Goal: Task Accomplishment & Management: Complete application form

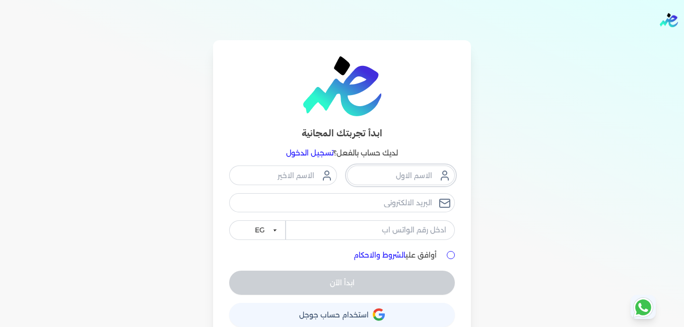
click at [396, 175] on input "text" at bounding box center [401, 175] width 108 height 19
type input "المركز الطبى"
type input "التخصصى"
type input "[EMAIL_ADDRESS][DOMAIN_NAME]"
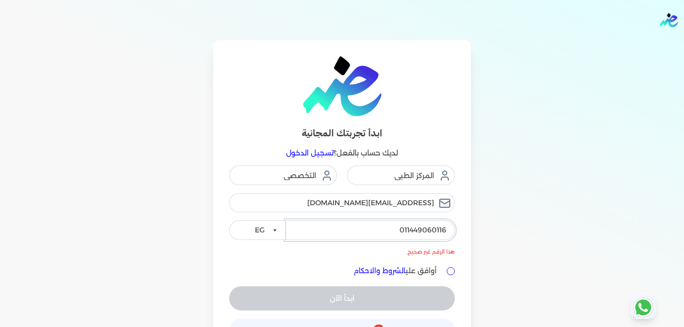
click at [405, 230] on input "011449060116" at bounding box center [370, 230] width 169 height 19
type input "11449060116"
click at [450, 271] on input "أوافق علي الشروط والاحكام" at bounding box center [451, 272] width 8 height 8
checkbox input "true"
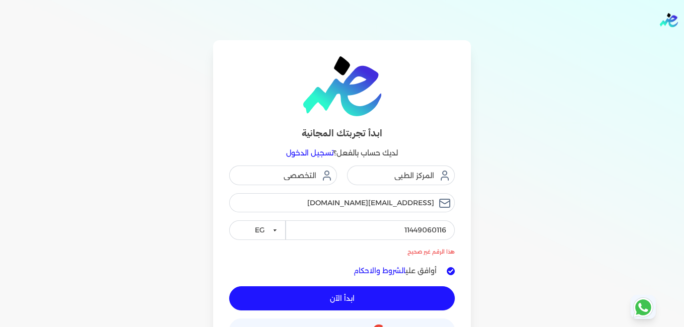
click at [349, 292] on button "ابدأ الآن" at bounding box center [342, 299] width 226 height 24
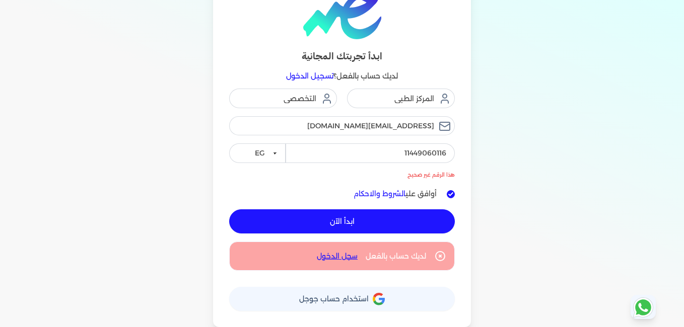
click at [278, 214] on button "ابدأ الآن" at bounding box center [342, 222] width 226 height 24
click at [337, 256] on link "سجل الدخول" at bounding box center [337, 256] width 41 height 11
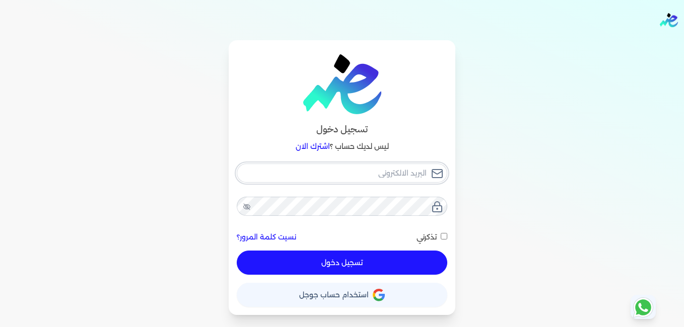
click at [348, 171] on input "email" at bounding box center [342, 173] width 211 height 19
type input "[EMAIL_ADDRESS][DOMAIN_NAME]"
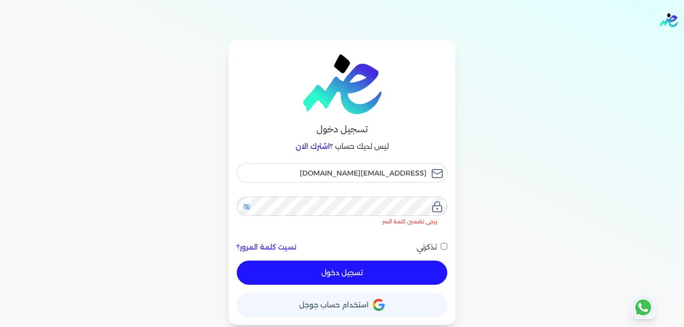
click at [243, 206] on icon at bounding box center [247, 207] width 8 height 8
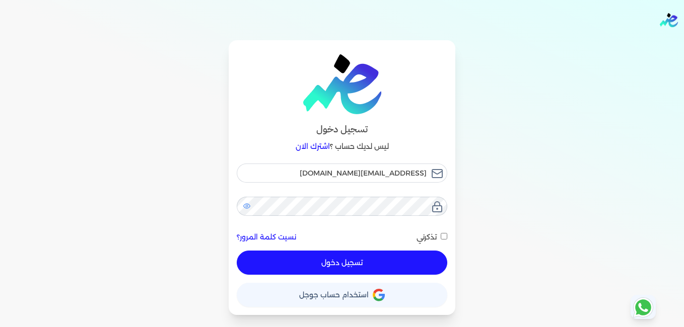
click at [335, 260] on button "تسجيل دخول" at bounding box center [342, 263] width 211 height 24
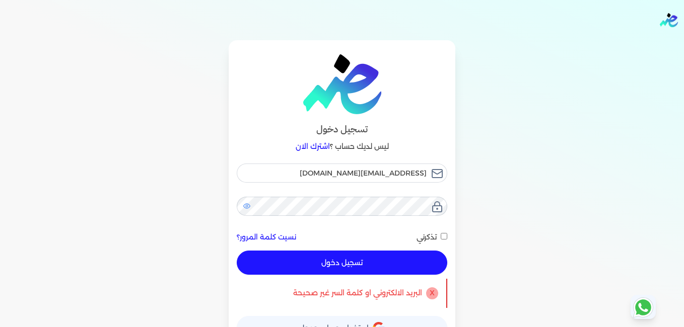
click at [335, 260] on button "تسجيل دخول" at bounding box center [342, 263] width 211 height 24
click at [5, 318] on div "تسجيل دخول ليس لديك حساب ؟ اشترك الان ismc202@gmail.com نسيت كلمة المرور؟ تذكرن…" at bounding box center [342, 194] width 684 height 308
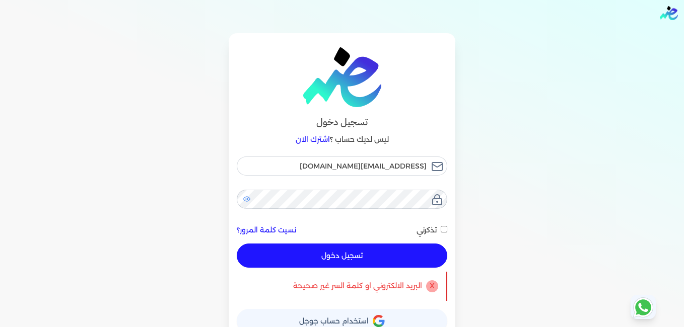
click at [5, 318] on div "تسجيل دخول ليس لديك حساب ؟ اشترك الان ismc202@gmail.com نسيت كلمة المرور؟ تذكرن…" at bounding box center [342, 187] width 684 height 308
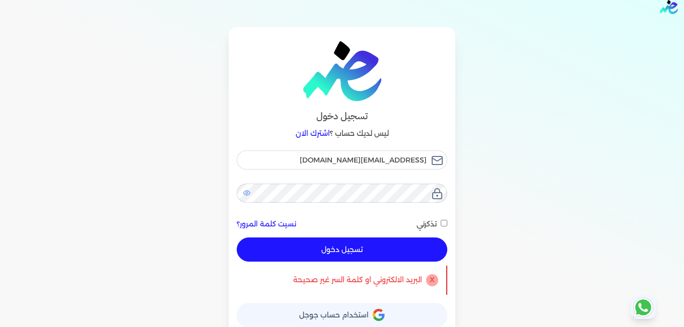
click at [5, 318] on div "تسجيل دخول ليس لديك حساب ؟ اشترك الان ismc202@gmail.com نسيت كلمة المرور؟ تذكرن…" at bounding box center [342, 181] width 684 height 308
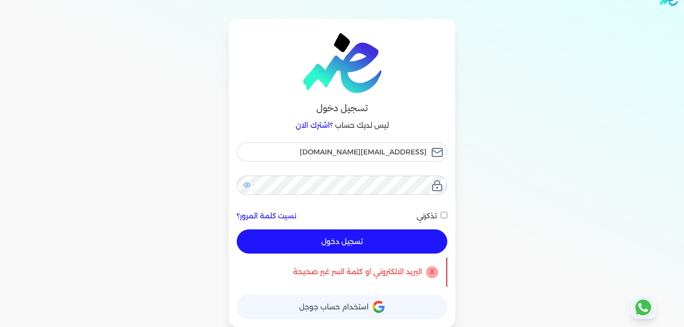
click at [5, 318] on div "تسجيل دخول ليس لديك حساب ؟ اشترك الان ismc202@gmail.com نسيت كلمة المرور؟ تذكرن…" at bounding box center [342, 173] width 684 height 308
click at [316, 250] on button "تسجيل دخول" at bounding box center [342, 242] width 211 height 24
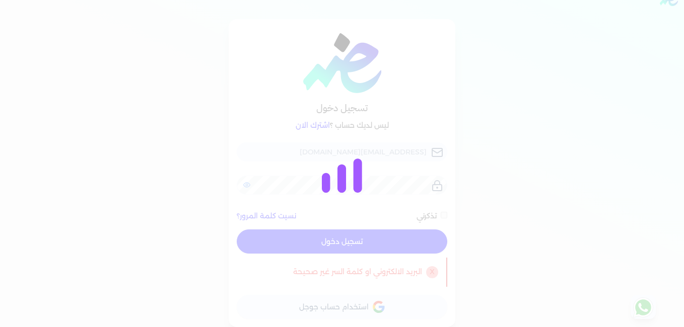
checkbox input "false"
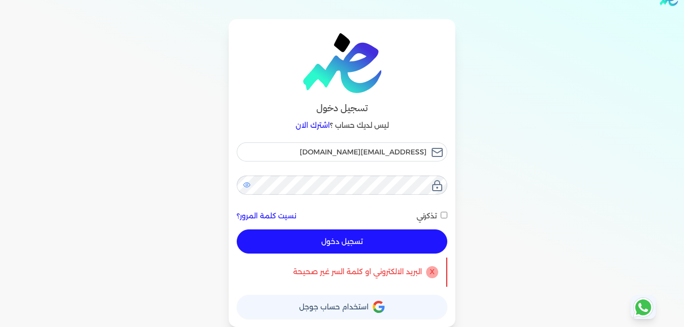
click at [288, 217] on link "نسيت كلمة المرور؟" at bounding box center [266, 216] width 59 height 11
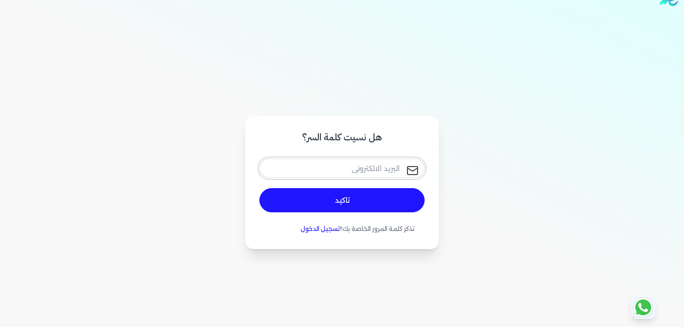
click at [393, 167] on input "email" at bounding box center [341, 168] width 165 height 19
type input "[EMAIL_ADDRESS][DOMAIN_NAME]"
click at [326, 200] on button "تاكيد" at bounding box center [341, 200] width 165 height 24
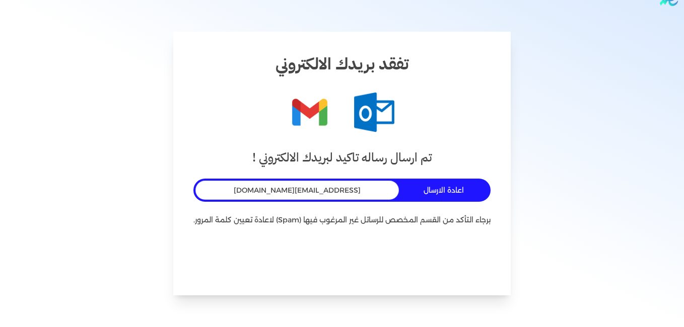
click at [336, 228] on div "تم ارسال رساله تاكيد لبريدك الالكتروني ! اعادة الارسال ismc202@gmail.com برجاء …" at bounding box center [341, 212] width 297 height 127
drag, startPoint x: 336, startPoint y: 228, endPoint x: 299, endPoint y: 216, distance: 38.4
click at [299, 216] on p "برجاء التأكد من القسم المخصص للرسائل غير المرغوب فيها (Spam) لاعادة تعيين كلمة …" at bounding box center [341, 220] width 297 height 13
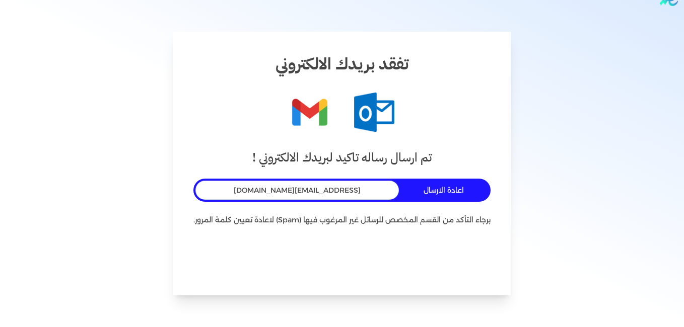
drag, startPoint x: 299, startPoint y: 216, endPoint x: 335, endPoint y: 233, distance: 39.2
click at [335, 233] on div "تم ارسال رساله تاكيد لبريدك الالكتروني ! اعادة الارسال ismc202@gmail.com برجاء …" at bounding box center [341, 212] width 297 height 127
click at [245, 110] on figure at bounding box center [341, 112] width 297 height 40
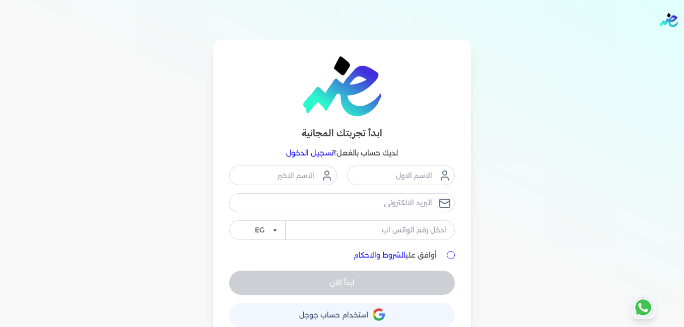
click at [318, 155] on link "تسجيل الدخول" at bounding box center [309, 153] width 47 height 9
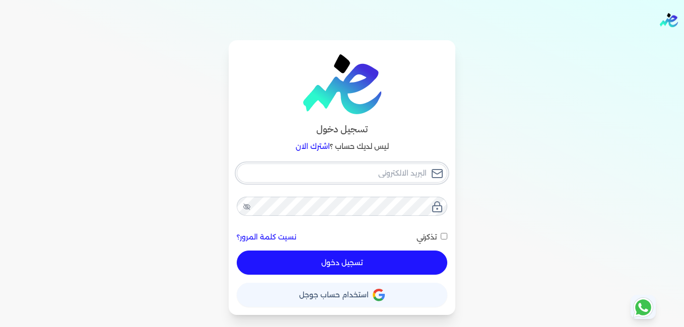
type input "[EMAIL_ADDRESS][DOMAIN_NAME]"
click at [246, 209] on icon at bounding box center [247, 207] width 8 height 8
click at [302, 258] on button "تسجيل دخول" at bounding box center [342, 263] width 211 height 24
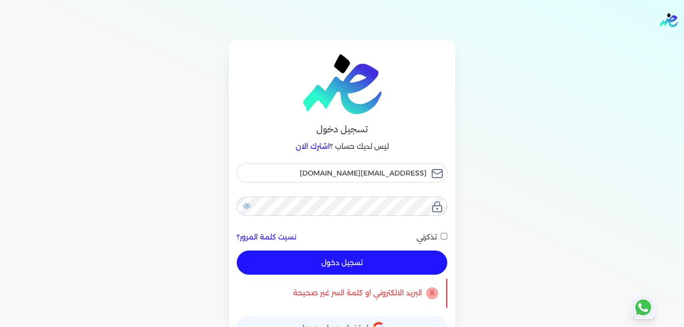
click at [327, 262] on button "تسجيل دخول" at bounding box center [342, 263] width 211 height 24
click at [415, 258] on button "تسجيل دخول" at bounding box center [342, 263] width 211 height 24
click at [446, 236] on input "تذكرني" at bounding box center [444, 236] width 7 height 7
checkbox input "true"
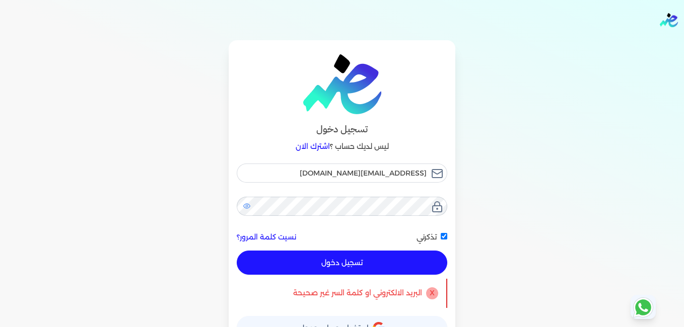
click at [367, 275] on div "تسجيل دخول" at bounding box center [342, 263] width 211 height 24
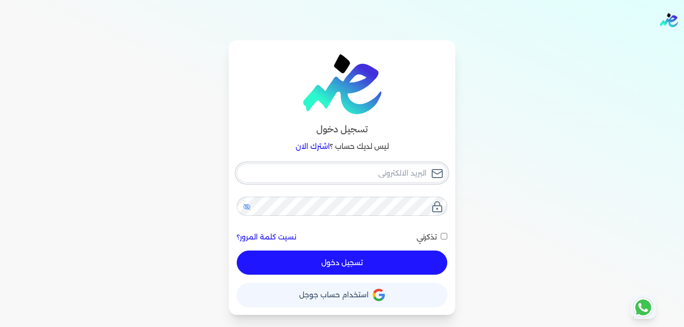
type input "[EMAIL_ADDRESS][DOMAIN_NAME]"
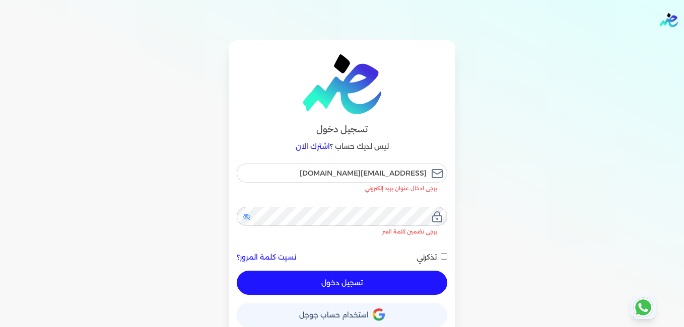
click at [245, 213] on icon at bounding box center [247, 217] width 8 height 8
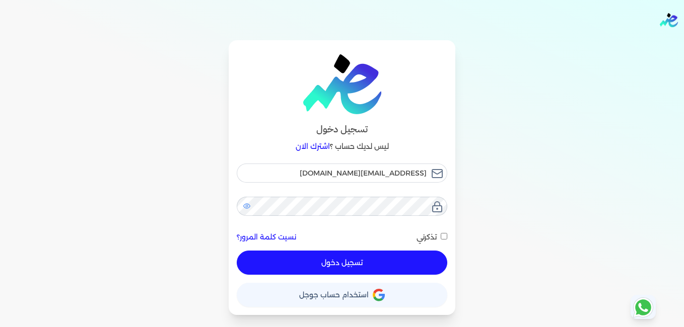
click at [340, 264] on button "تسجيل دخول" at bounding box center [342, 263] width 211 height 24
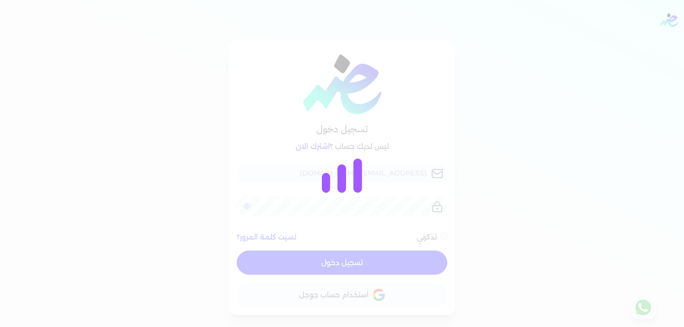
checkbox input "false"
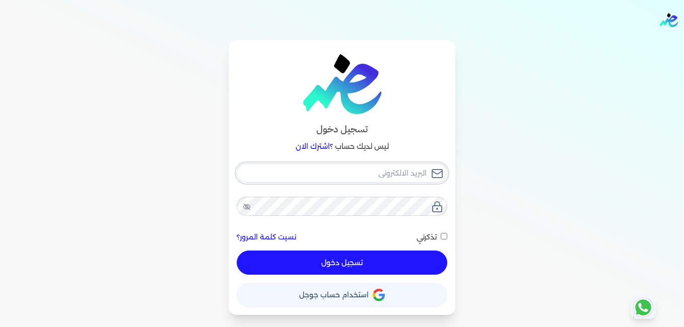
type input "[EMAIL_ADDRESS][DOMAIN_NAME]"
checkbox input "false"
click at [316, 293] on span "استخدام حساب جوجل" at bounding box center [334, 295] width 70 height 7
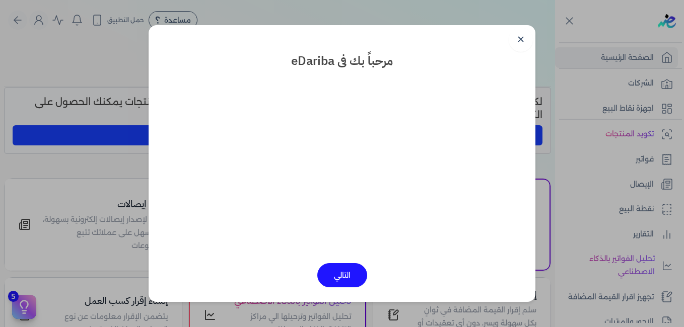
click at [356, 275] on button "التالي" at bounding box center [342, 275] width 50 height 24
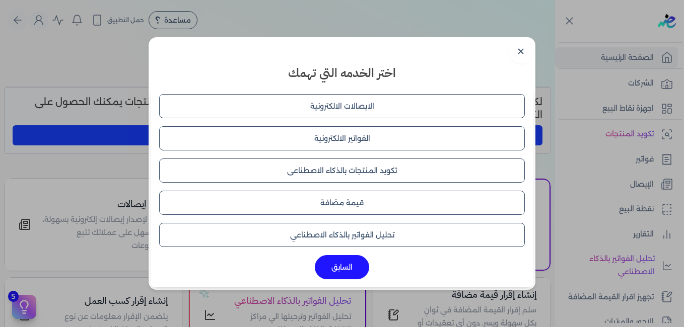
click at [355, 108] on button "الايصالات الالكترونية" at bounding box center [342, 106] width 366 height 24
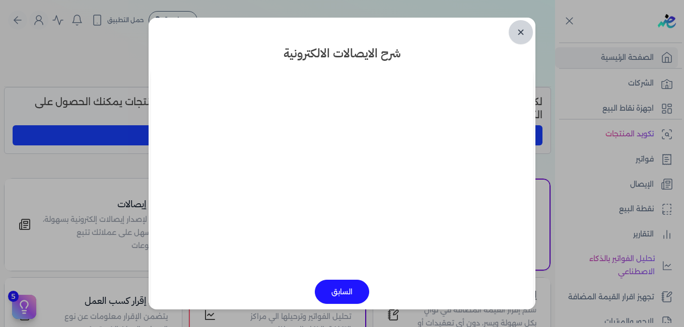
click at [522, 29] on link "✕" at bounding box center [521, 32] width 24 height 24
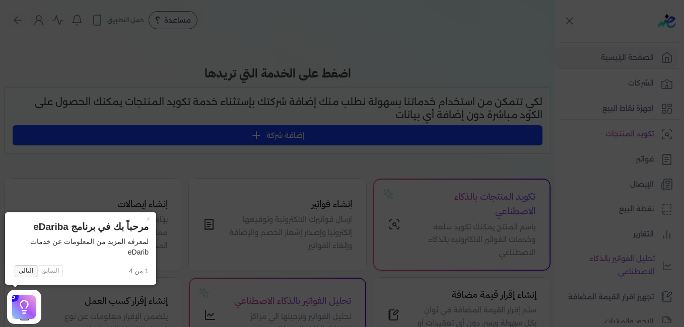
click at [26, 270] on button "التالي" at bounding box center [26, 272] width 23 height 12
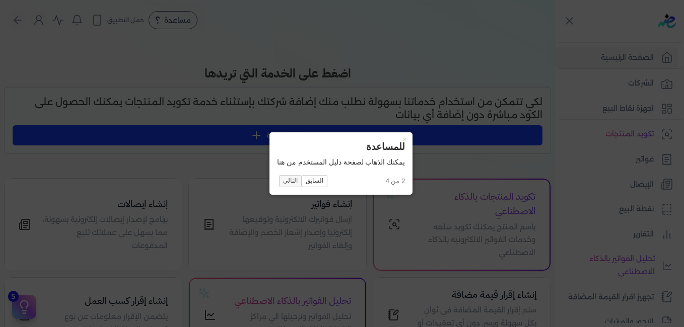
click at [292, 178] on button "التالي" at bounding box center [290, 181] width 23 height 12
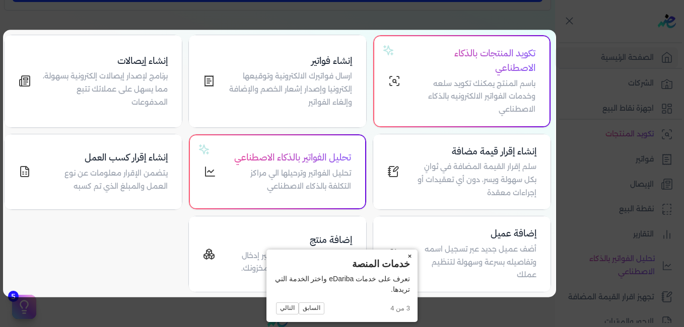
click at [407, 257] on button "×" at bounding box center [410, 257] width 16 height 14
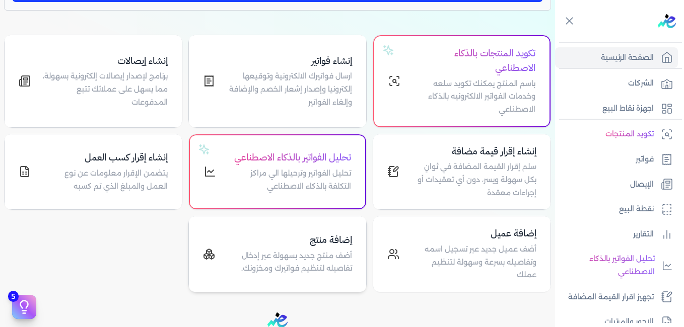
click at [287, 245] on h4 "إضافة منتج" at bounding box center [289, 240] width 125 height 15
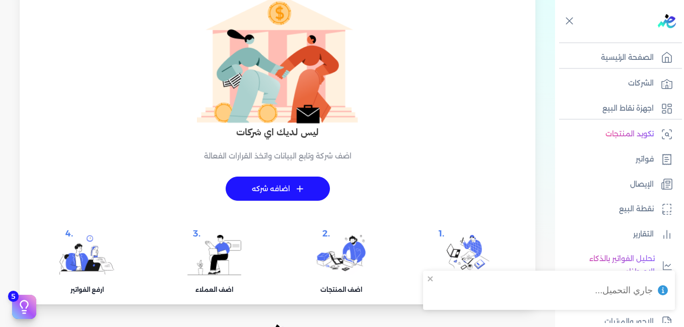
scroll to position [129, 0]
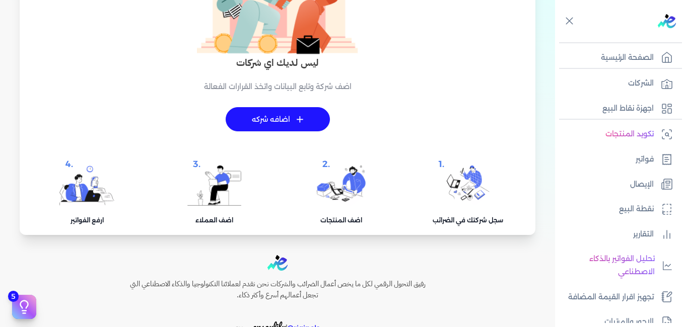
click at [352, 224] on h5 "اضف المنتجات" at bounding box center [341, 215] width 42 height 19
click at [349, 197] on img at bounding box center [340, 186] width 49 height 40
click at [652, 213] on p "نقطة البيع" at bounding box center [636, 209] width 35 height 13
select select
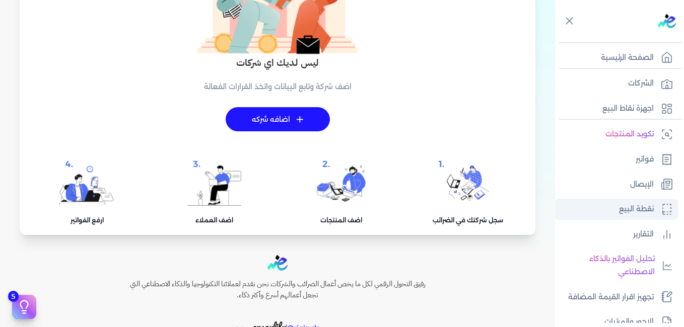
select select "EGP"
select select "EGS"
select select "B"
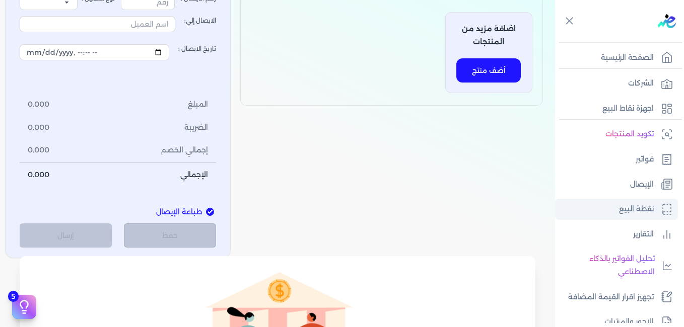
type input "1"
select select "P"
type input "عميل نقدي"
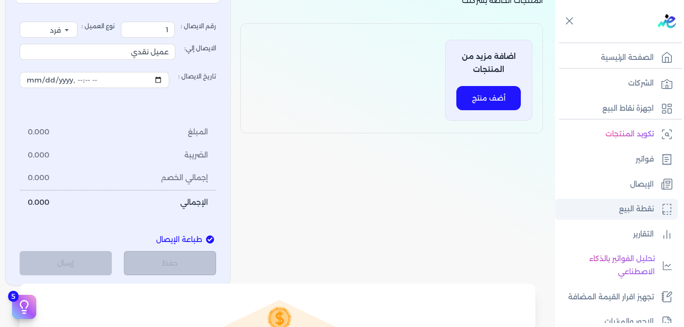
click at [652, 213] on p "نقطة البيع" at bounding box center [636, 209] width 35 height 13
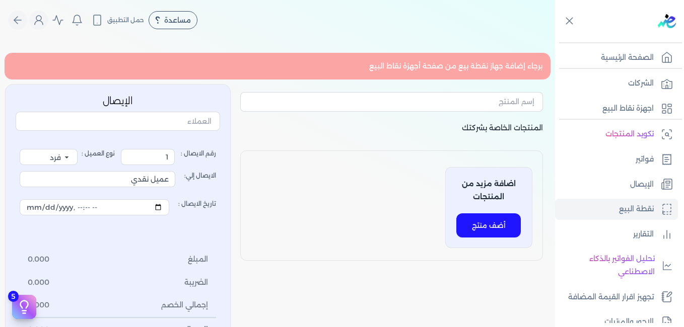
click at [496, 223] on button "أضف منتج" at bounding box center [488, 226] width 64 height 24
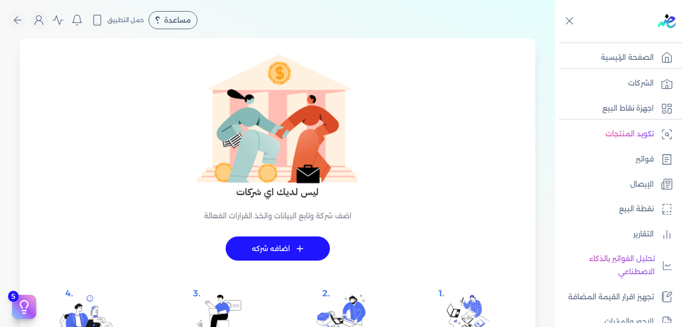
scroll to position [191, 0]
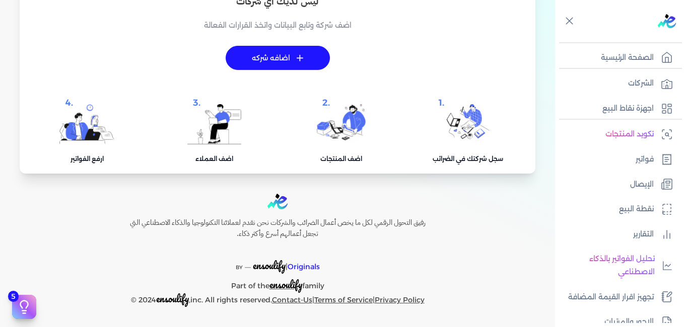
click at [352, 161] on h5 "اضف المنتجات" at bounding box center [341, 154] width 42 height 19
click at [343, 120] on img at bounding box center [340, 124] width 49 height 40
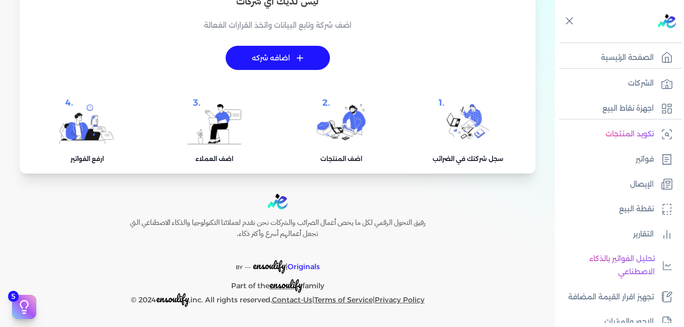
click at [357, 164] on div ".2 اضف المنتجات" at bounding box center [340, 135] width 57 height 63
drag, startPoint x: 357, startPoint y: 164, endPoint x: 350, endPoint y: 127, distance: 37.5
click at [350, 127] on div ".2 اضف المنتجات" at bounding box center [340, 135] width 57 height 63
click at [350, 127] on img at bounding box center [340, 124] width 49 height 40
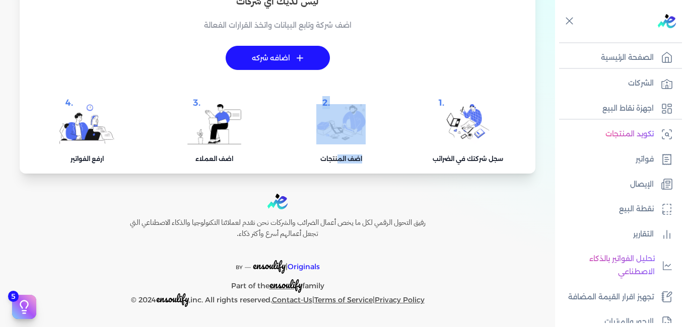
click at [350, 127] on img at bounding box center [340, 124] width 49 height 40
click at [338, 160] on h5 "اضف المنتجات" at bounding box center [341, 154] width 42 height 19
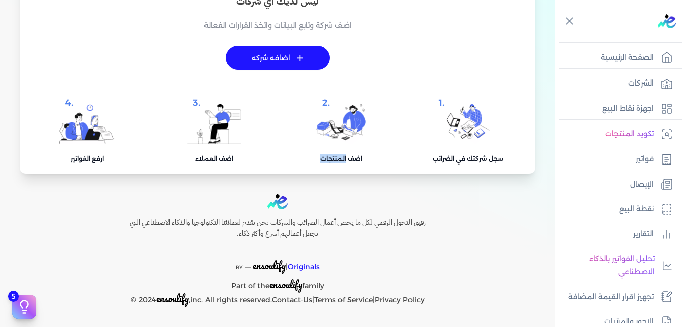
click at [338, 160] on h5 "اضف المنتجات" at bounding box center [341, 154] width 42 height 19
click at [621, 208] on p "نقطة البيع" at bounding box center [636, 209] width 35 height 13
select select "EGP"
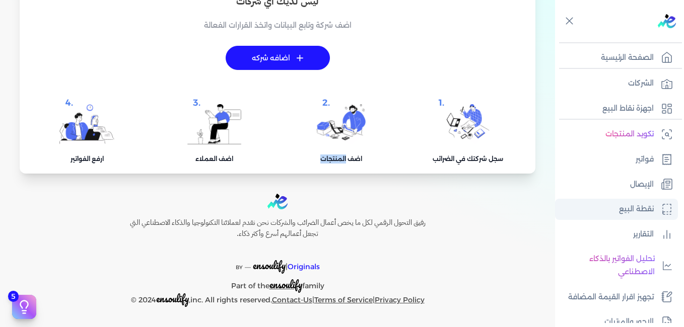
select select "EGS"
select select "B"
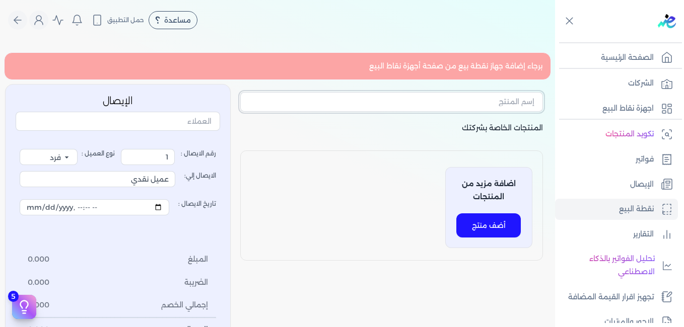
click at [479, 105] on input "text" at bounding box center [391, 101] width 303 height 19
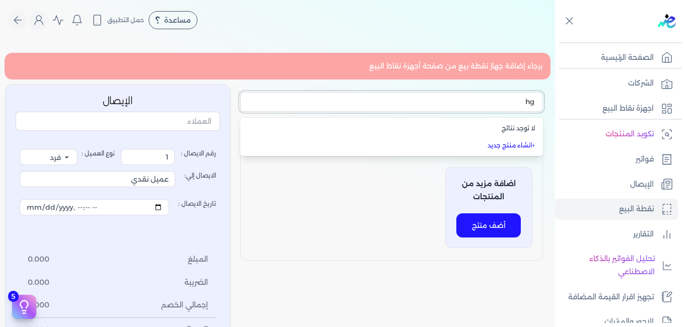
type input "h"
type input "الاقامه"
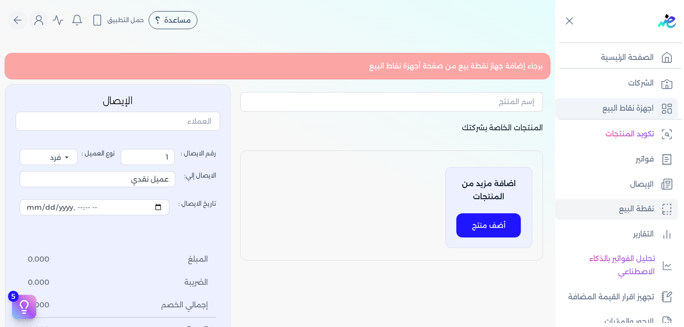
click at [635, 106] on p "اجهزة نقاط البيع" at bounding box center [628, 108] width 51 height 13
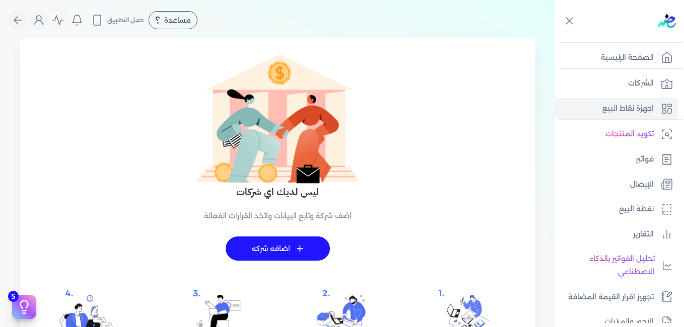
click at [280, 251] on link "+ اضافه شركه" at bounding box center [278, 249] width 104 height 24
